Goal: Find specific page/section: Find specific page/section

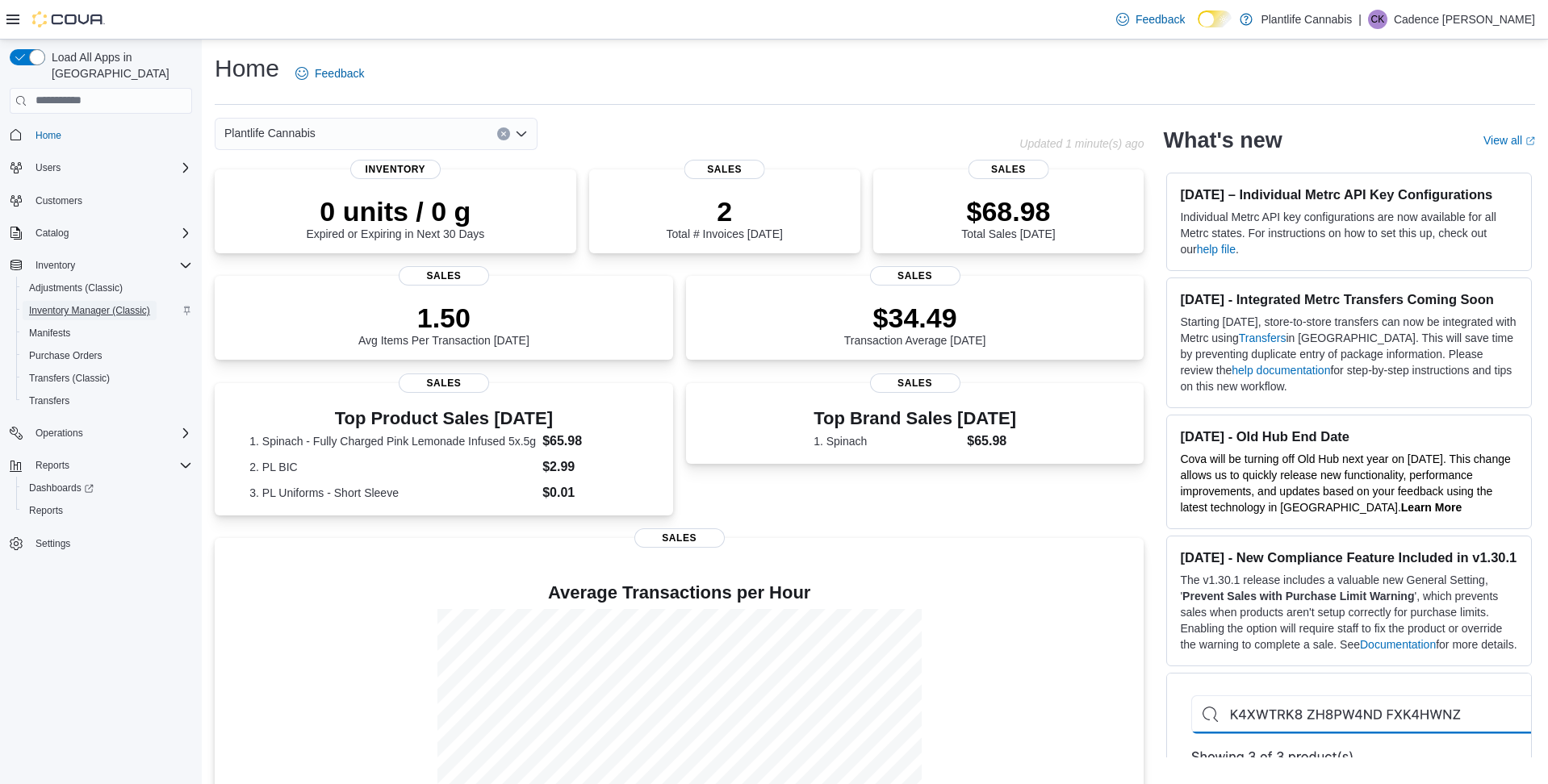
click at [94, 304] on span "Inventory Manager (Classic)" at bounding box center [90, 310] width 121 height 13
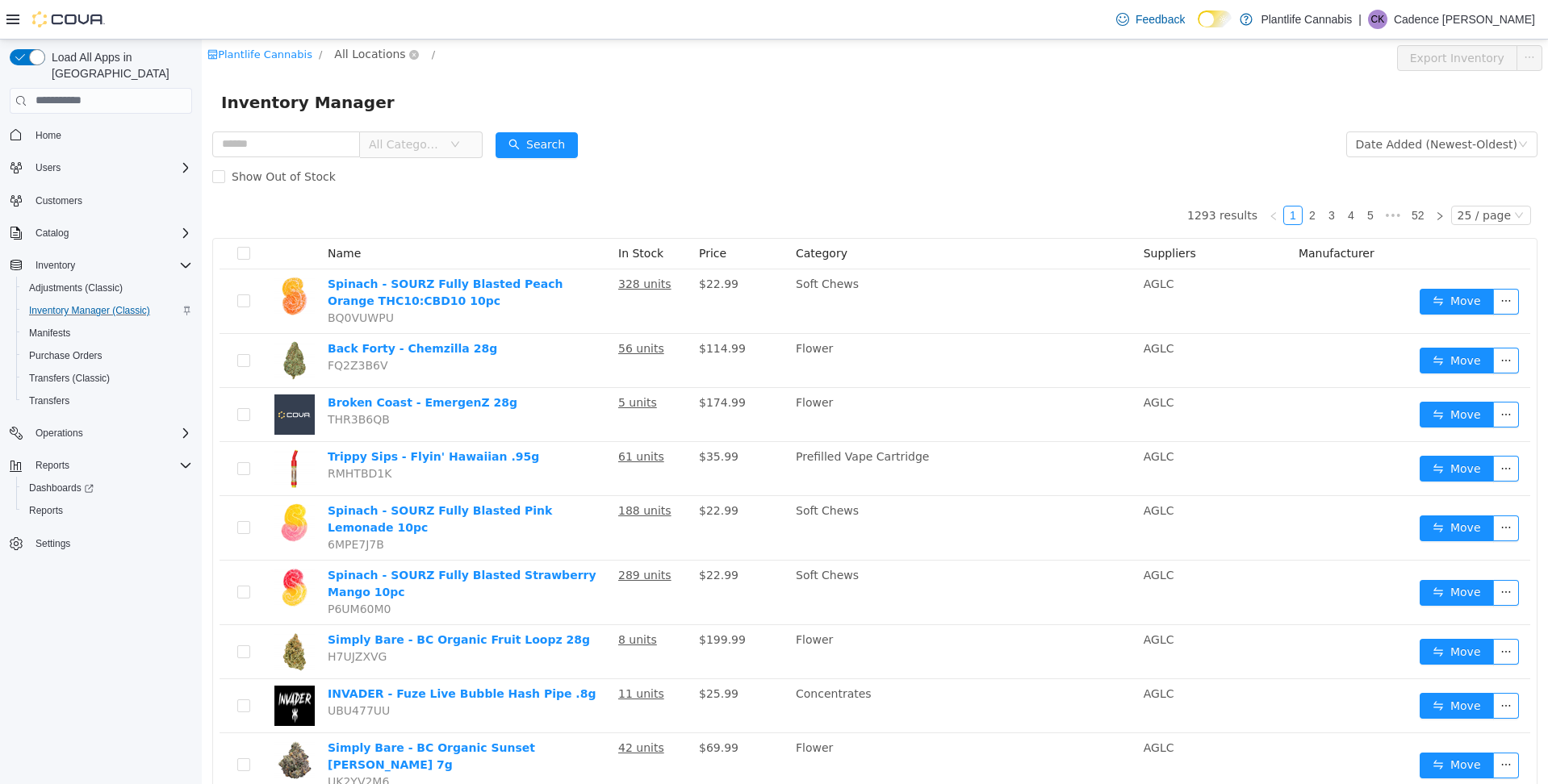
click at [361, 56] on span "All Locations" at bounding box center [369, 53] width 71 height 18
type input "***"
click at [425, 175] on span "Lloydminster" at bounding box center [417, 168] width 73 height 13
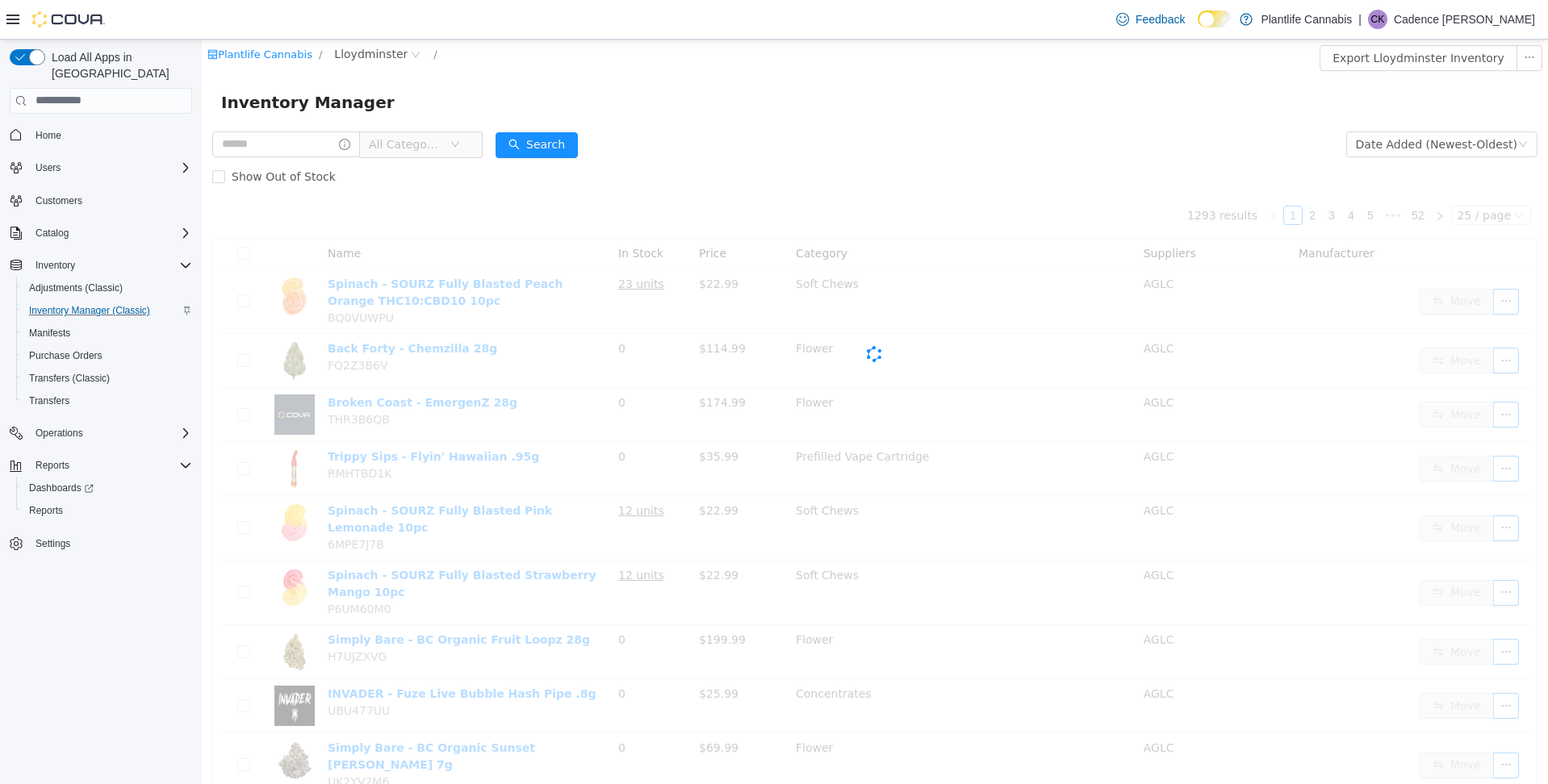
click at [840, 97] on div "Inventory Manager" at bounding box center [874, 102] width 1307 height 26
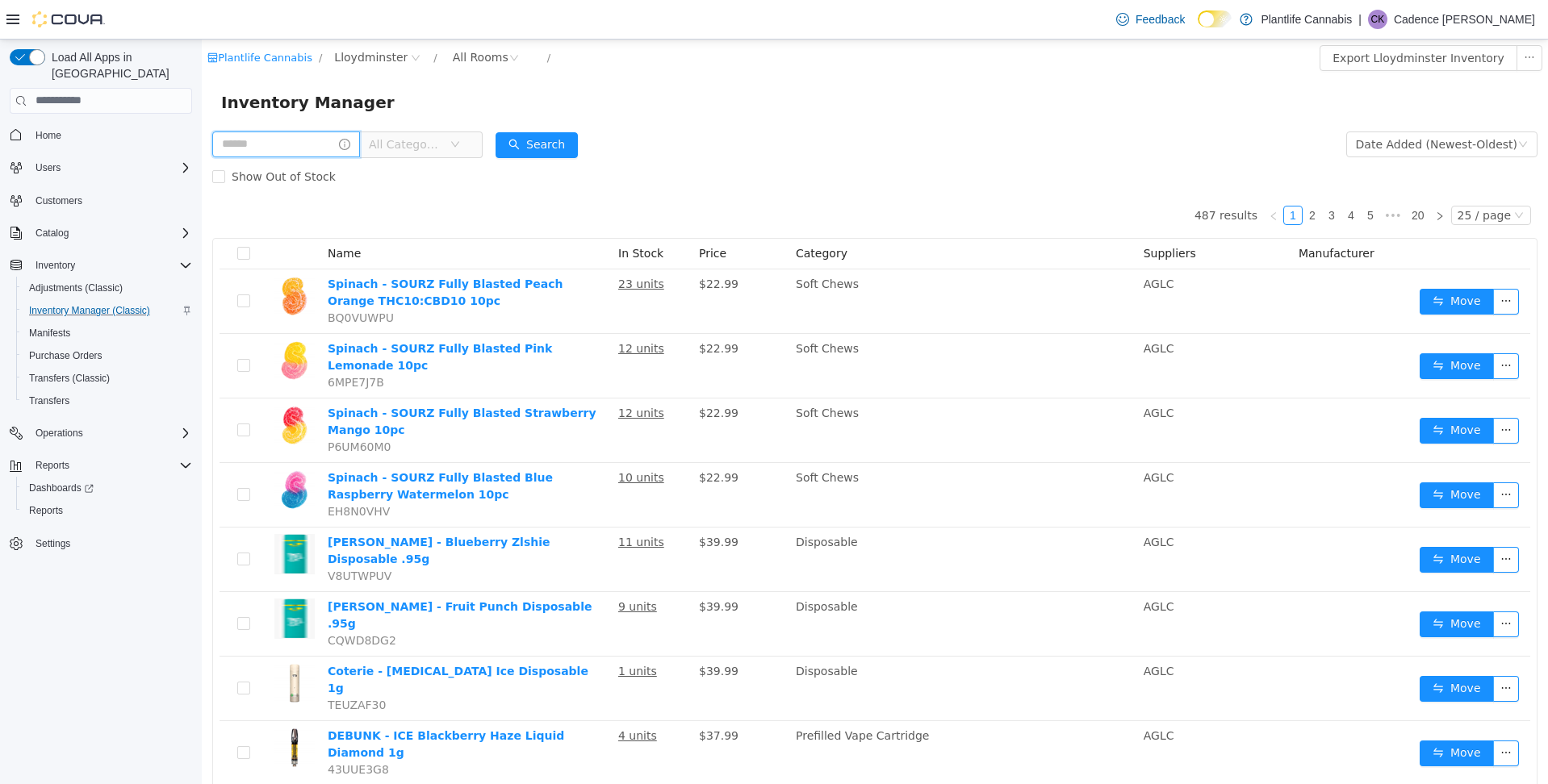
click at [306, 150] on input "text" at bounding box center [286, 144] width 148 height 26
type input "*******"
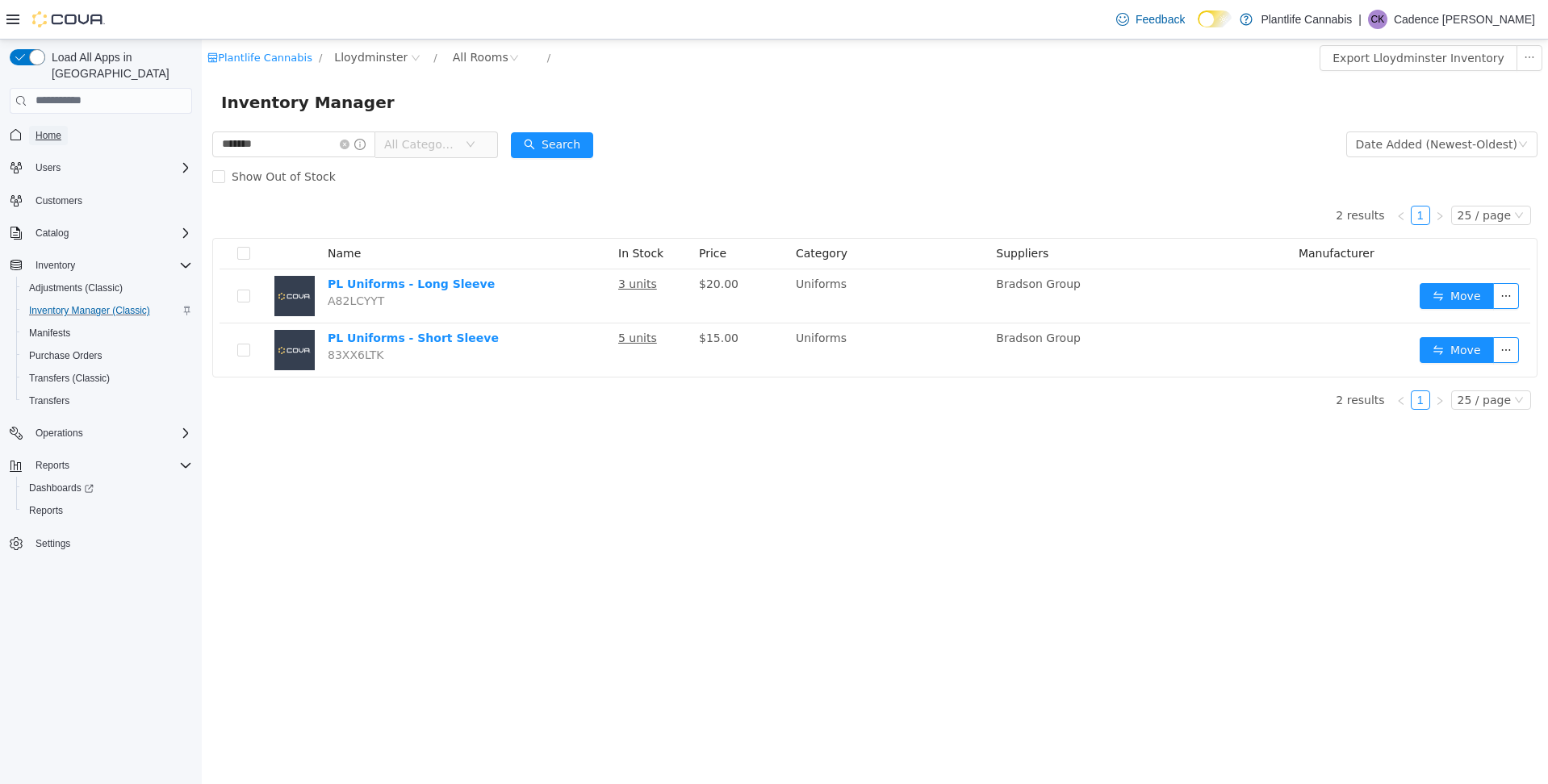
click at [68, 126] on link "Home" at bounding box center [48, 135] width 39 height 19
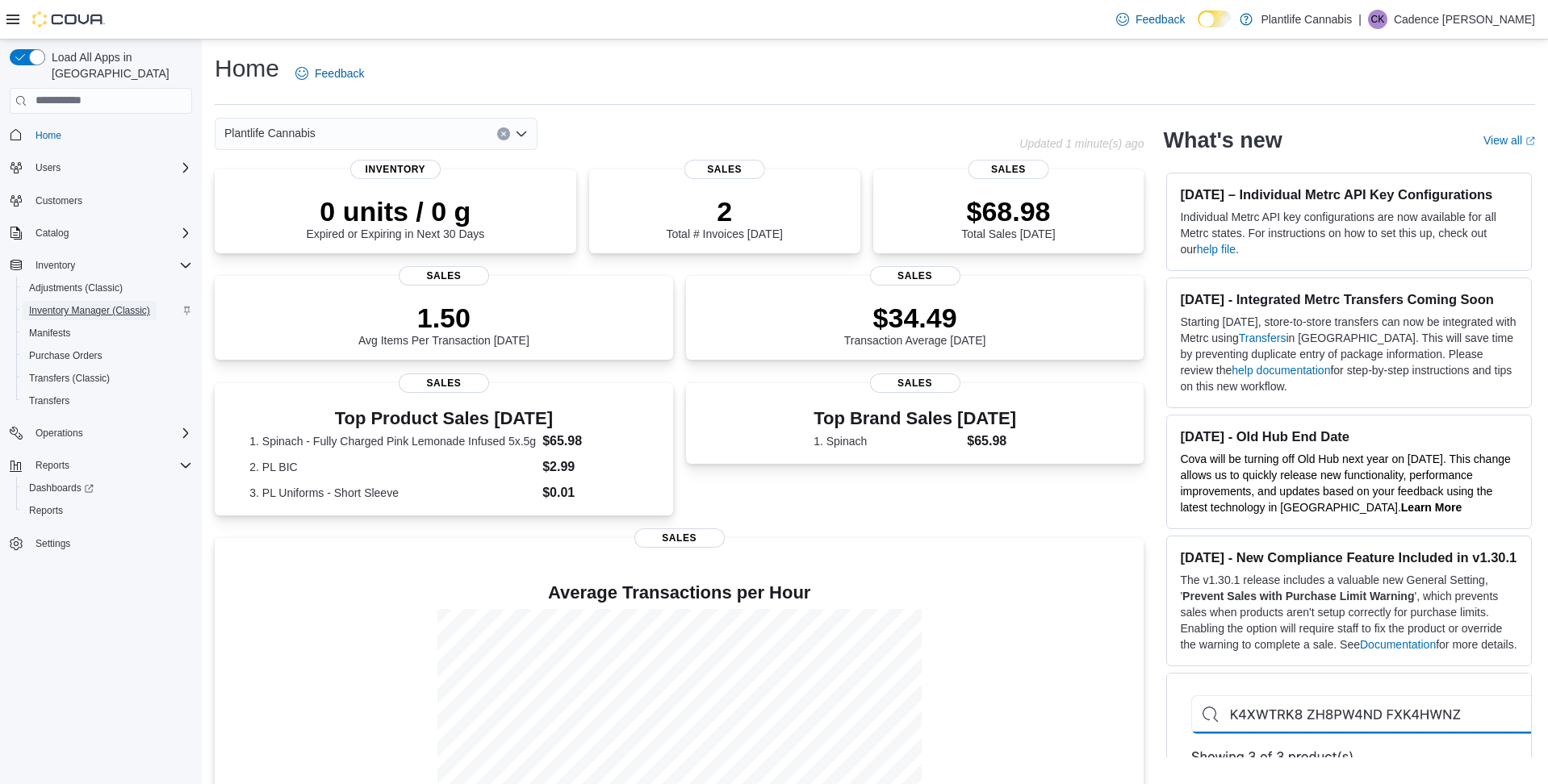
click at [132, 304] on span "Inventory Manager (Classic)" at bounding box center [90, 310] width 121 height 13
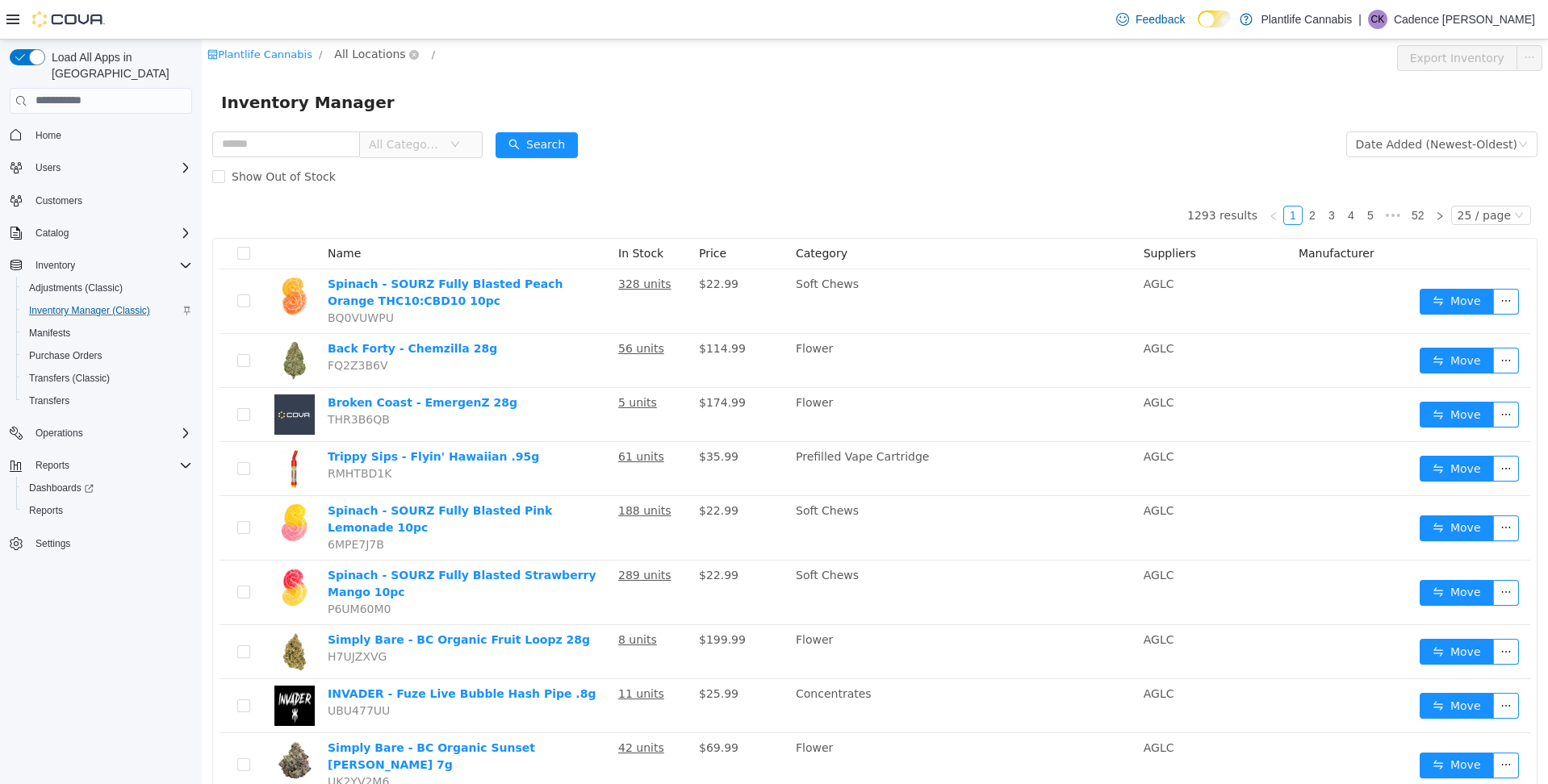
click at [345, 47] on span "All Locations" at bounding box center [369, 53] width 71 height 18
type input "***"
click at [439, 163] on span "Lloydminster" at bounding box center [417, 168] width 73 height 13
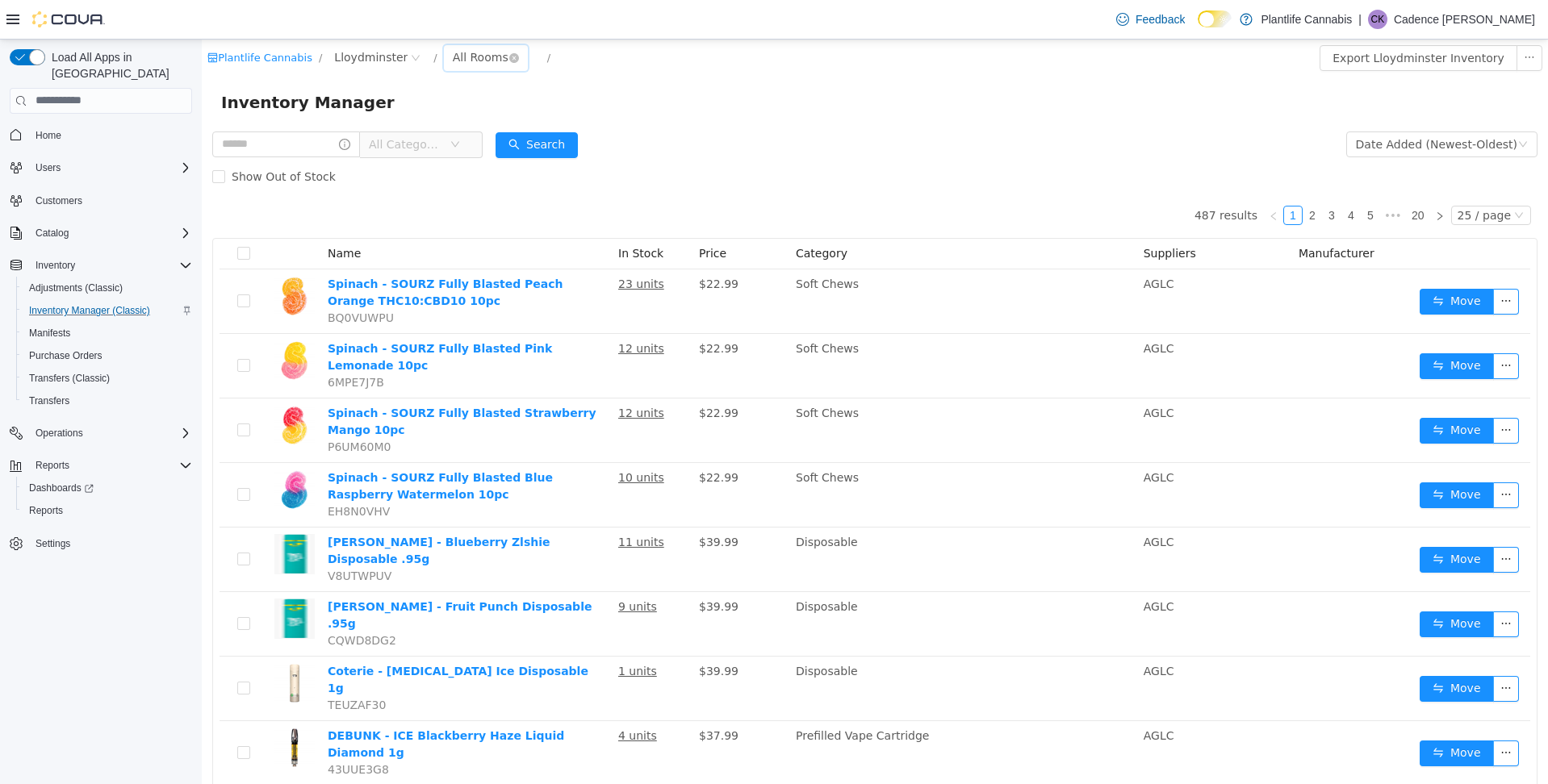
click at [456, 52] on div "All Rooms" at bounding box center [481, 56] width 56 height 24
click at [466, 172] on li "Returns" at bounding box center [481, 167] width 97 height 26
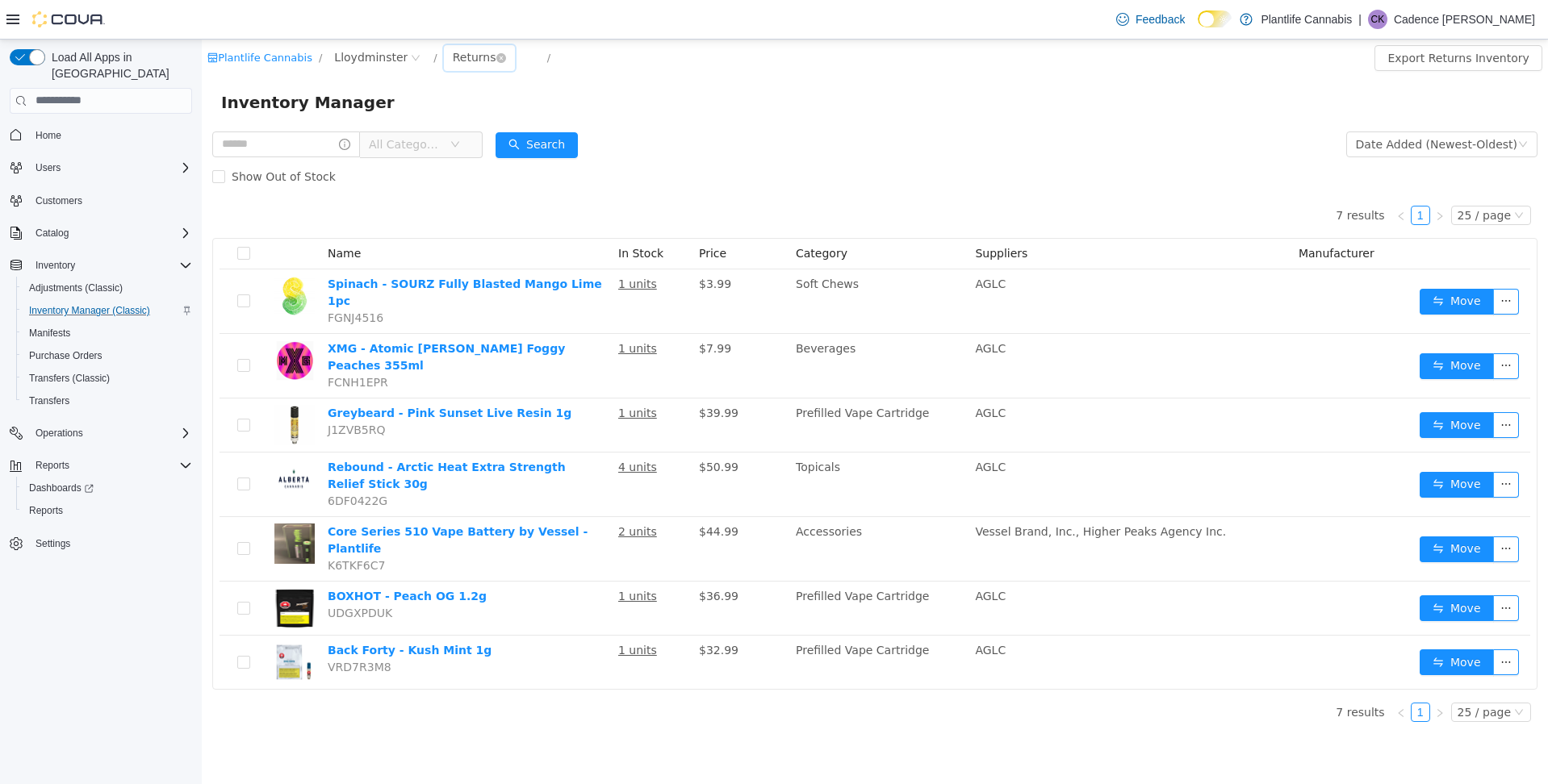
click at [469, 64] on div "Returns" at bounding box center [475, 56] width 44 height 24
click at [470, 131] on li "Jail" at bounding box center [481, 141] width 97 height 26
